Goal: Find contact information: Find contact information

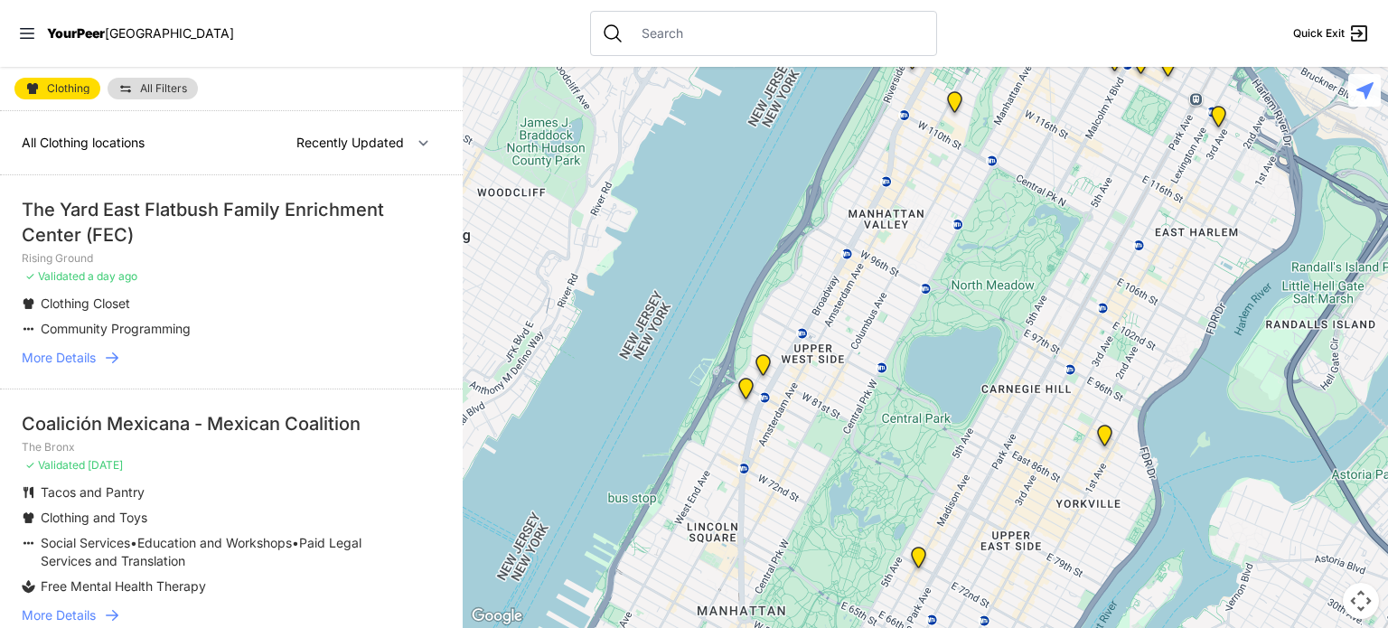
click at [101, 352] on link "More Details" at bounding box center [231, 358] width 419 height 18
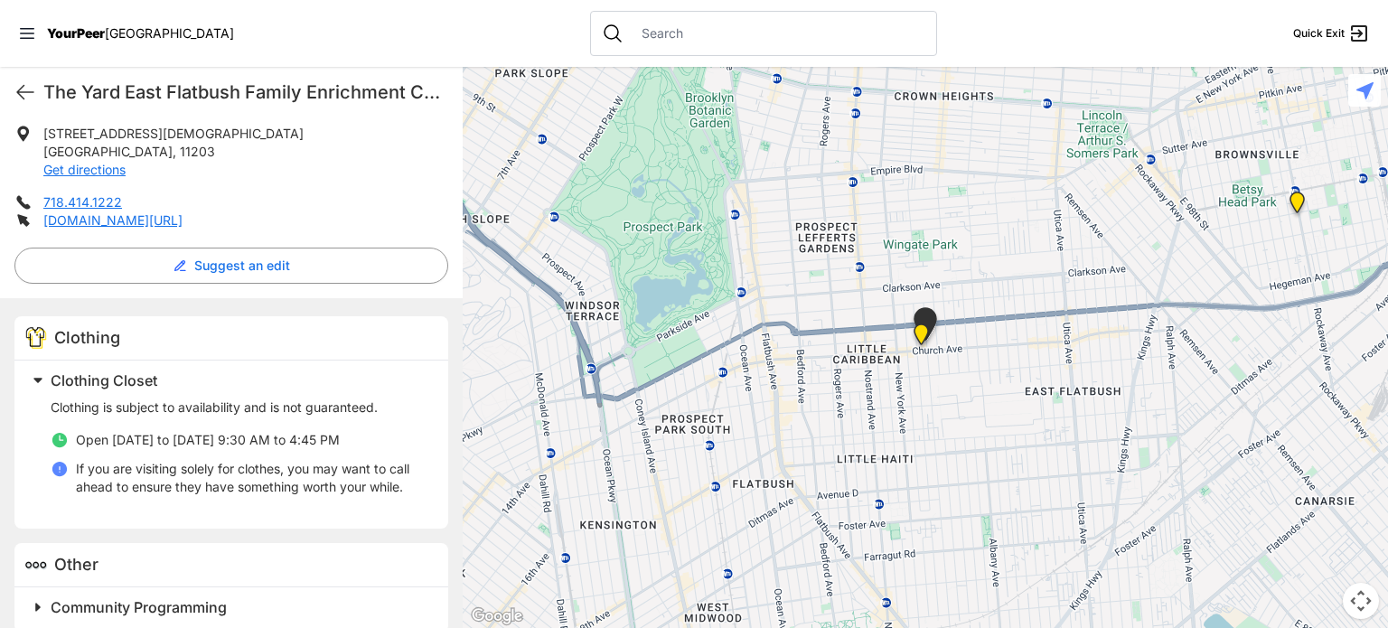
scroll to position [405, 0]
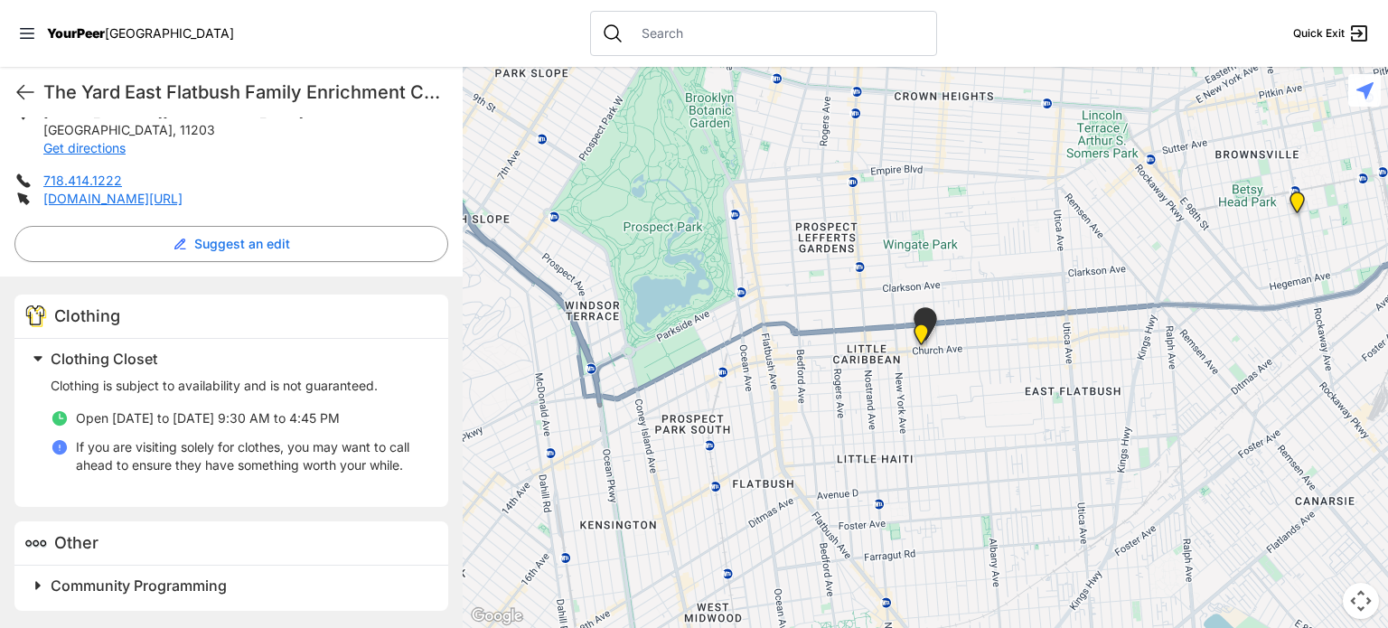
select select "recentlyUpdated"
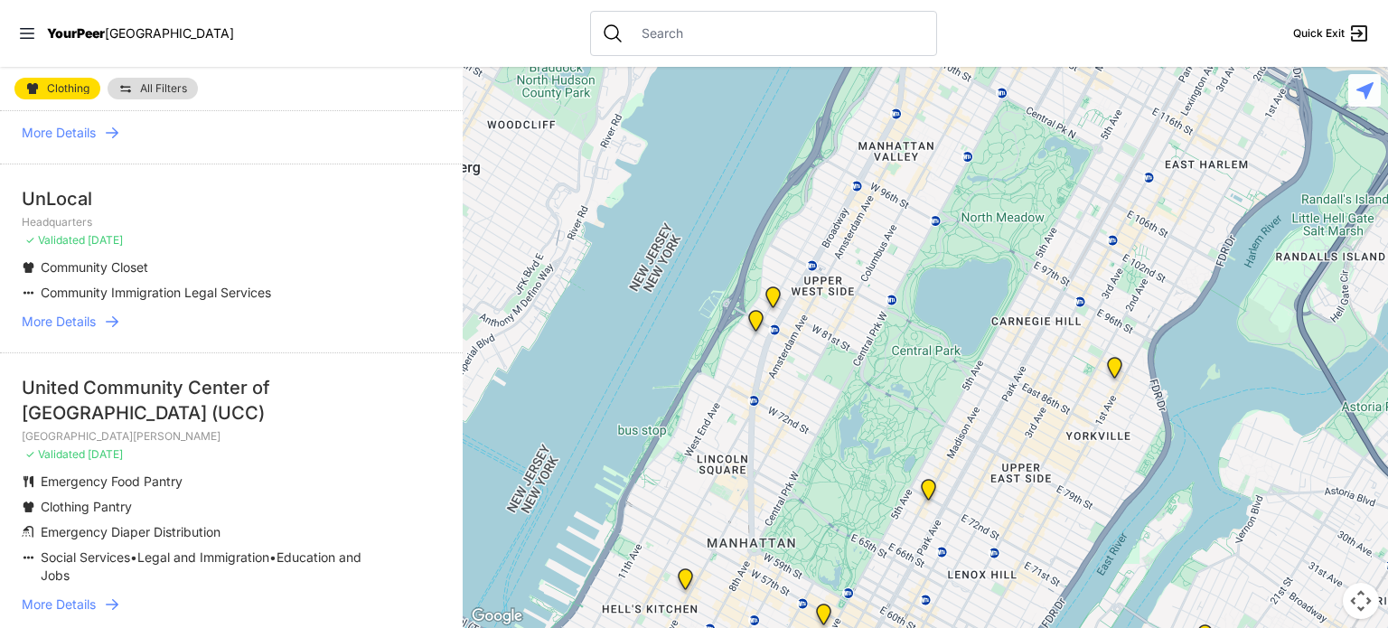
scroll to position [542, 0]
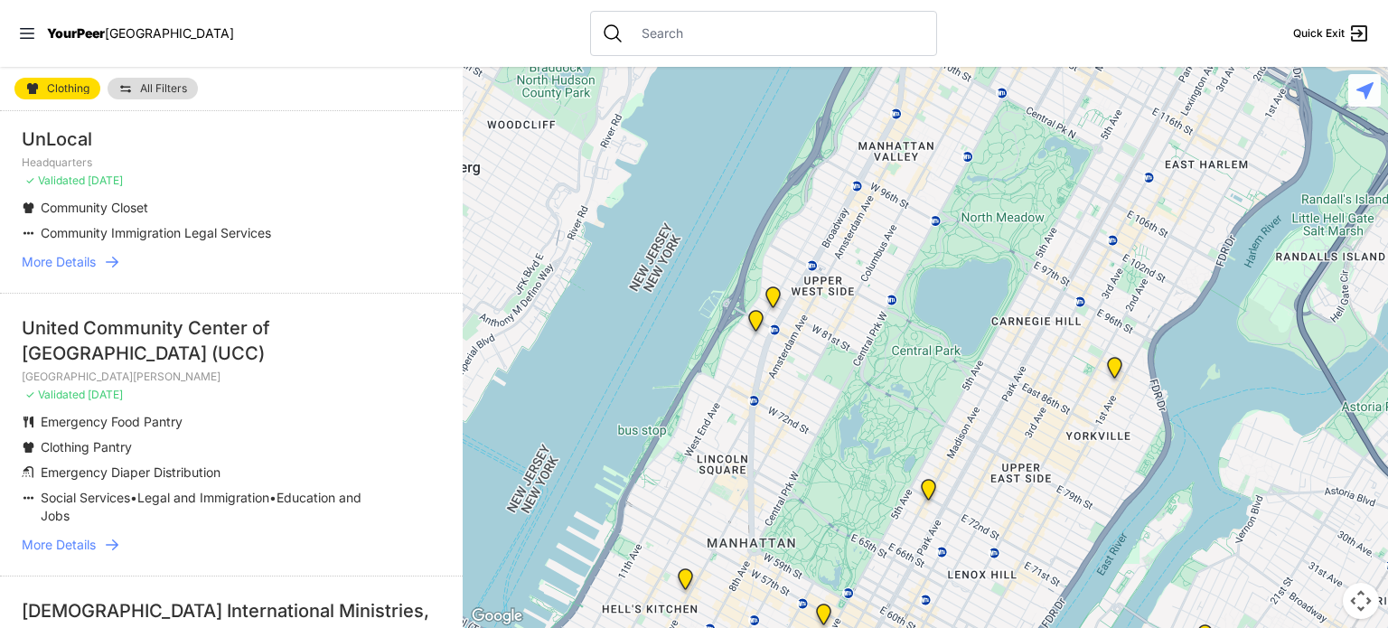
click at [73, 263] on span "More Details" at bounding box center [59, 262] width 74 height 18
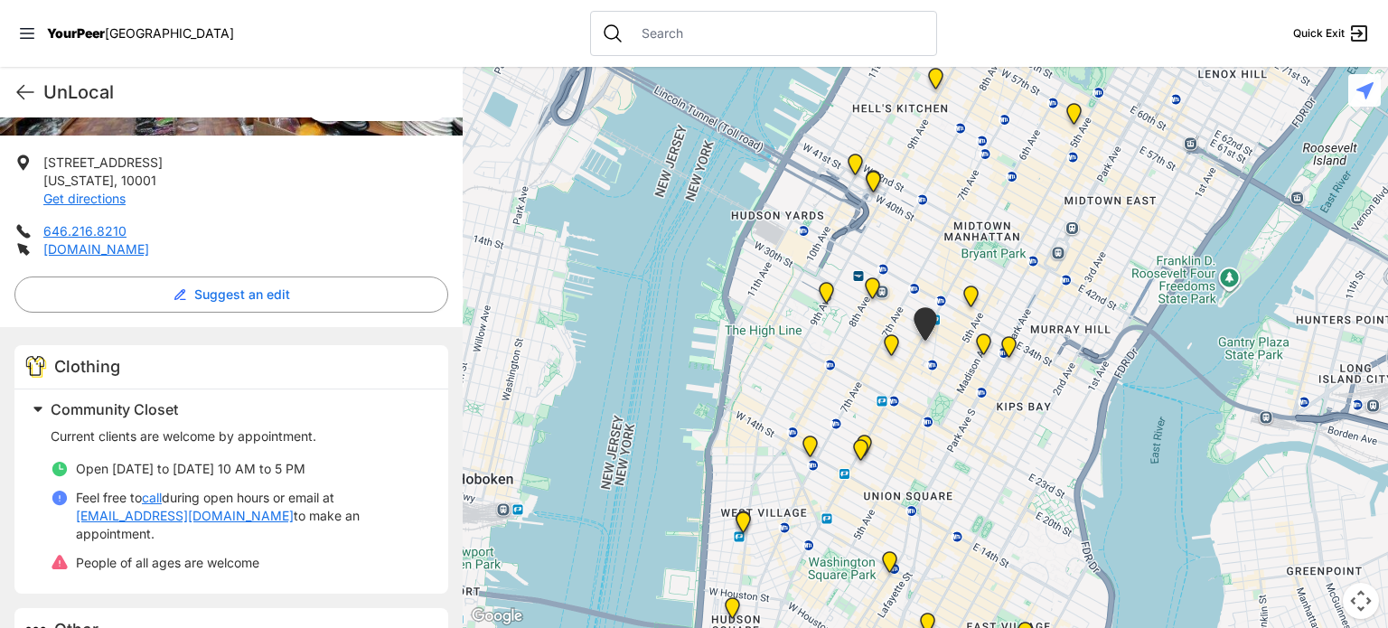
scroll to position [362, 0]
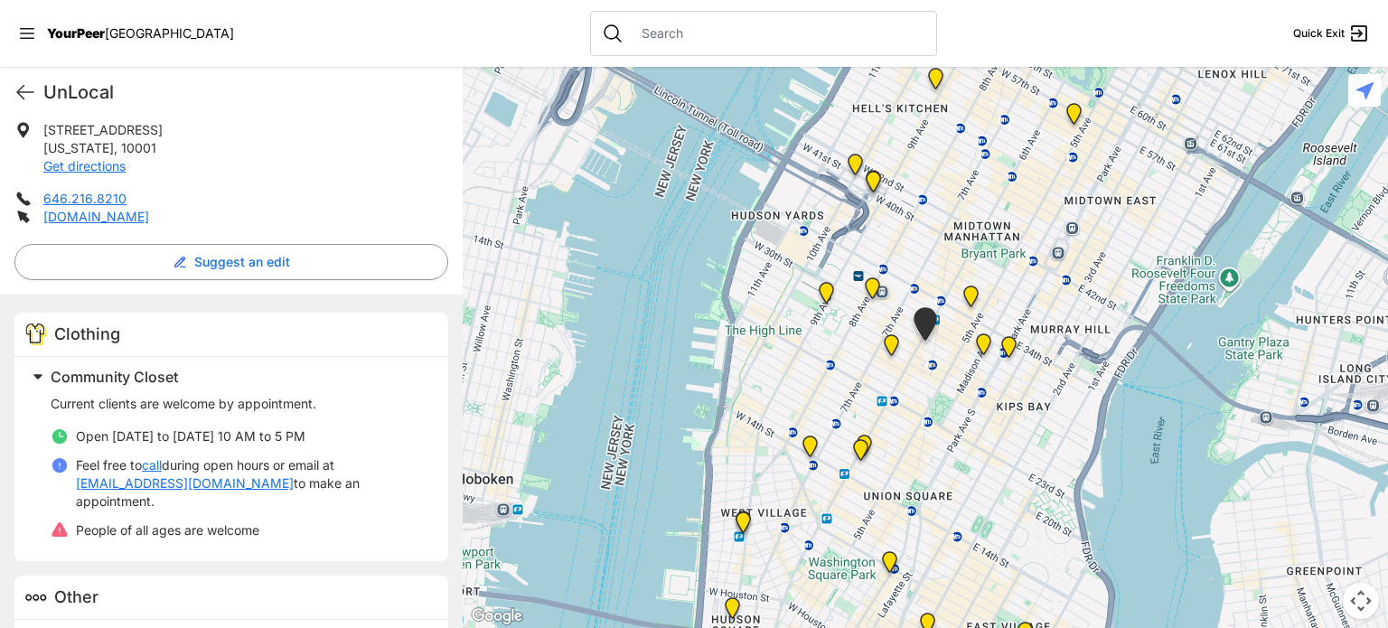
click at [158, 484] on link "[EMAIL_ADDRESS][DOMAIN_NAME]" at bounding box center [185, 484] width 218 height 18
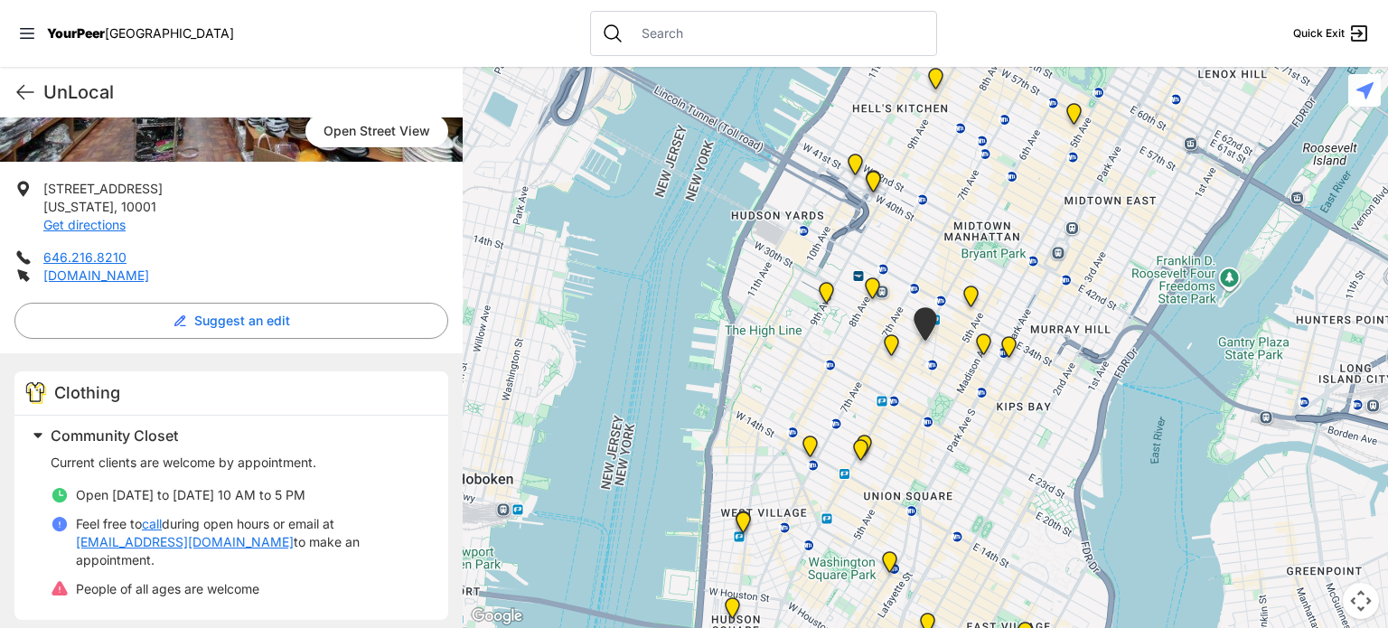
scroll to position [271, 0]
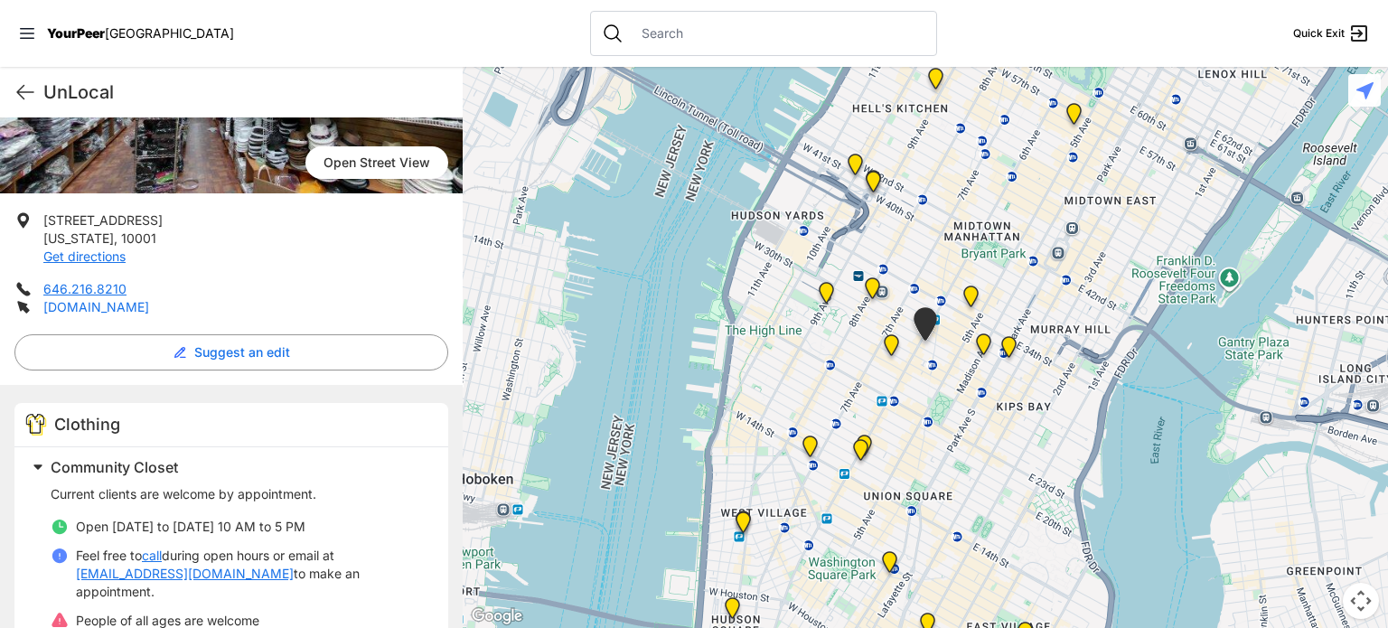
click at [83, 310] on link "[DOMAIN_NAME]" at bounding box center [96, 306] width 106 height 15
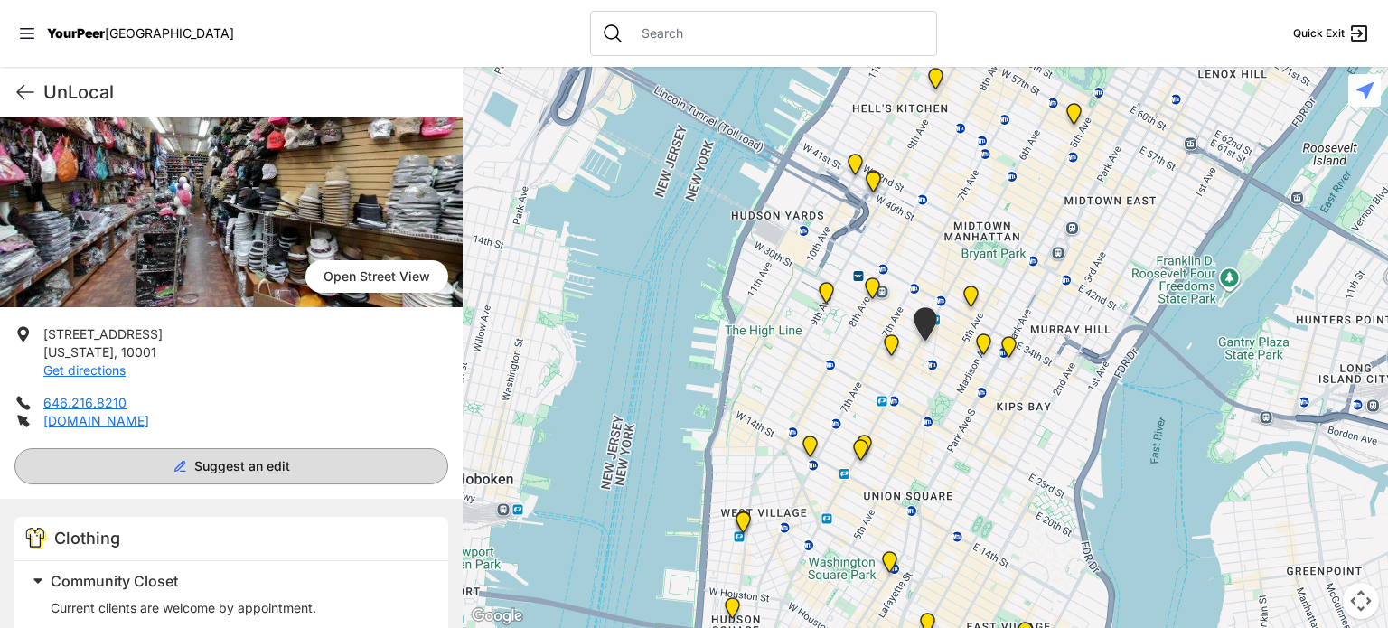
scroll to position [398, 0]
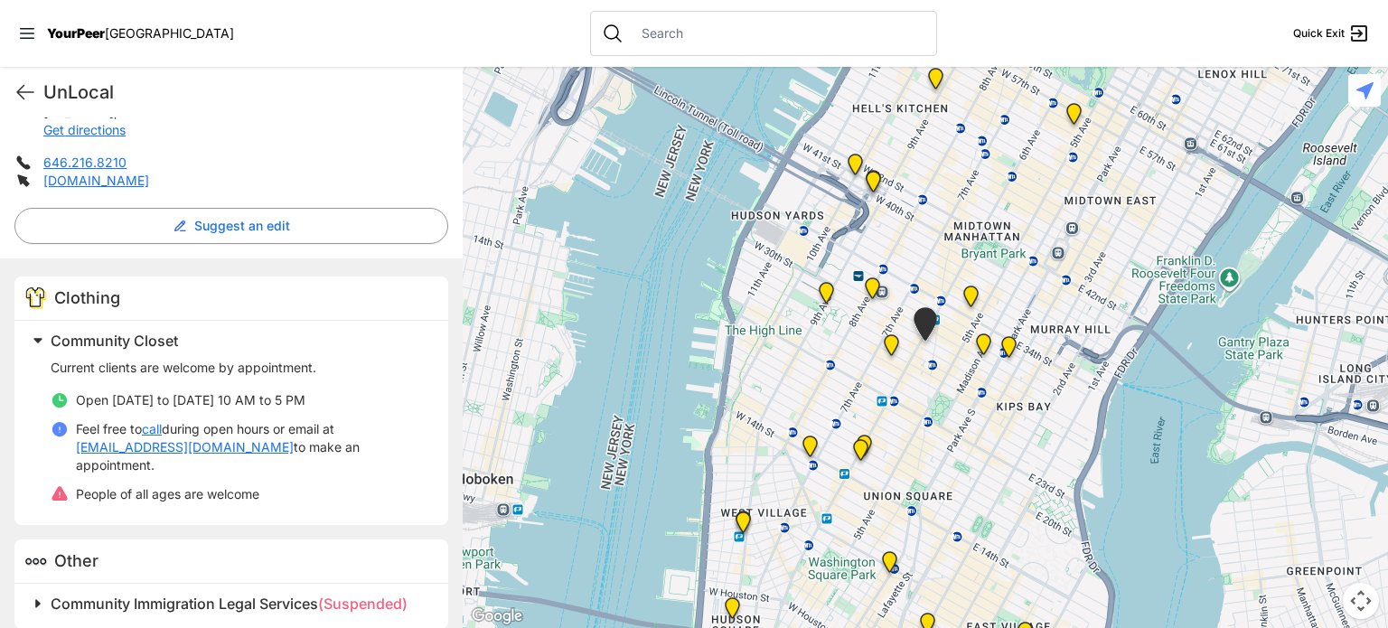
drag, startPoint x: 170, startPoint y: 448, endPoint x: 167, endPoint y: 466, distance: 17.4
click at [170, 448] on link "[EMAIL_ADDRESS][DOMAIN_NAME]" at bounding box center [185, 447] width 218 height 18
click at [299, 319] on div "Clothing" at bounding box center [231, 299] width 434 height 44
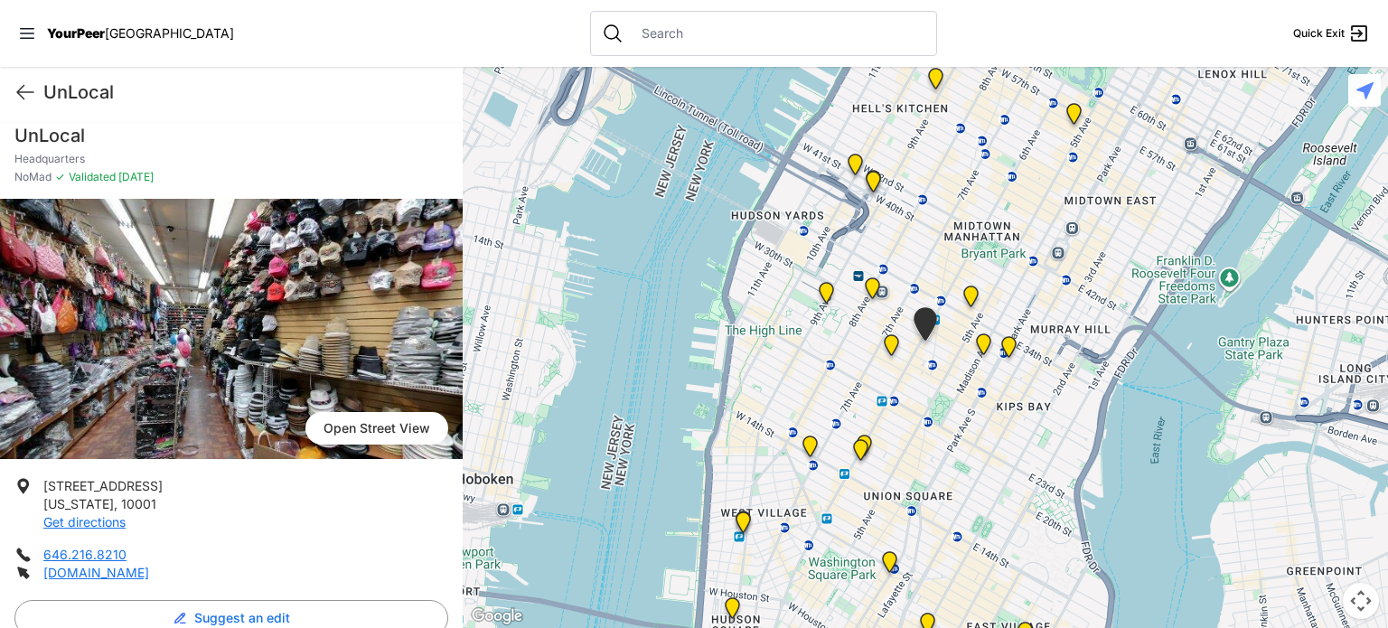
scroll to position [0, 0]
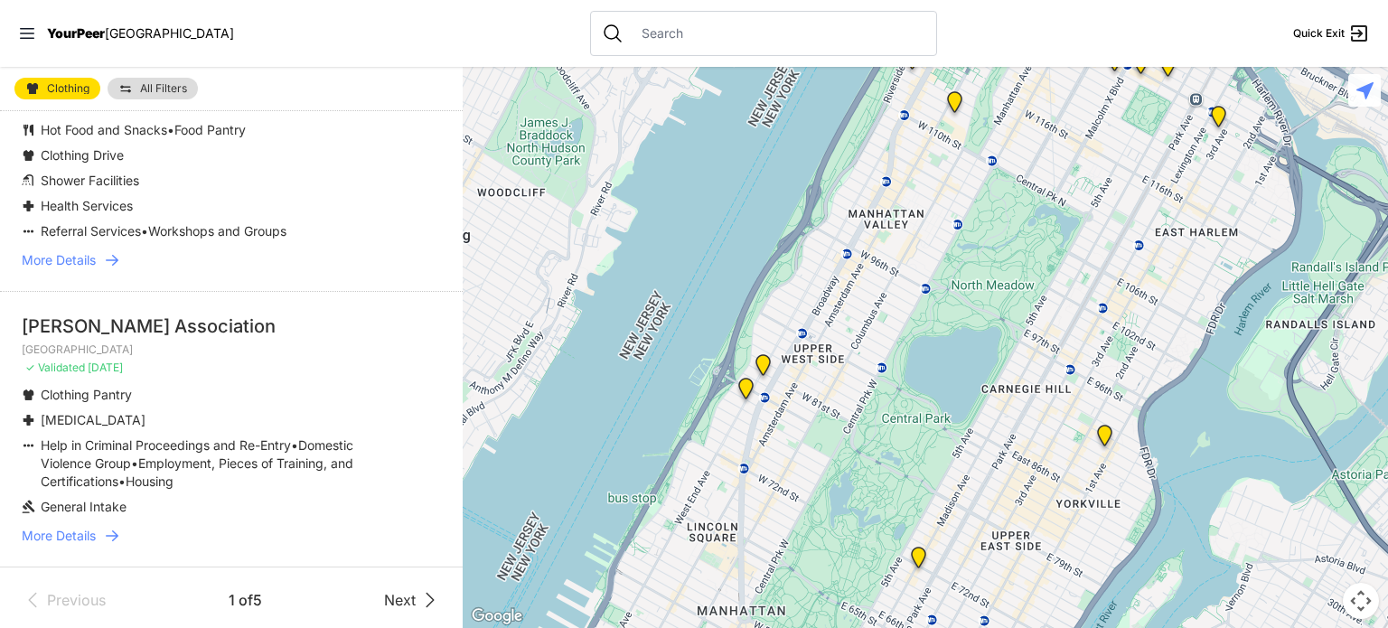
scroll to position [4418, 0]
